Goal: Communication & Community: Connect with others

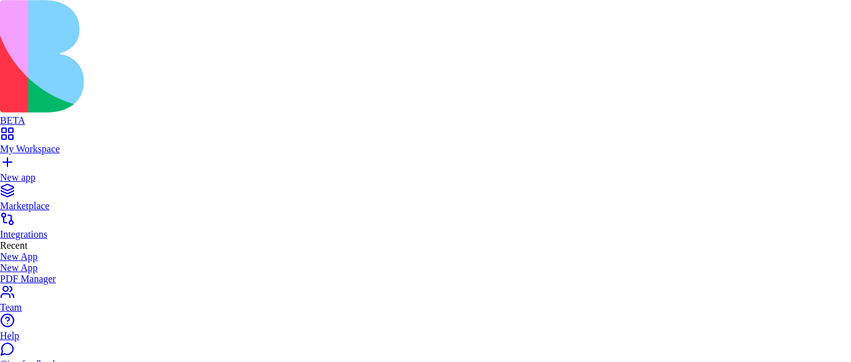
scroll to position [6, 0]
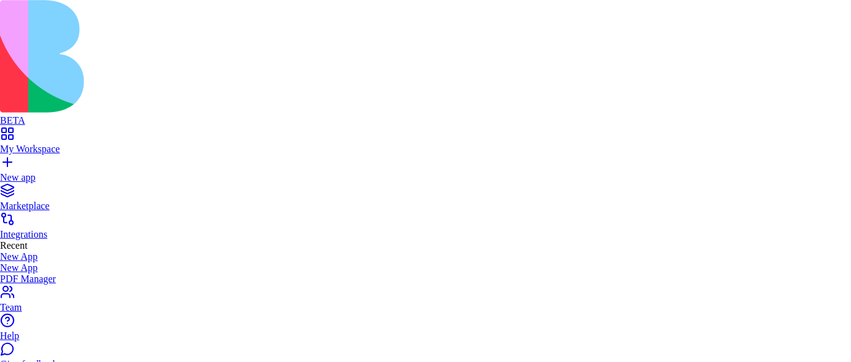
type input "**********"
